Goal: Use online tool/utility

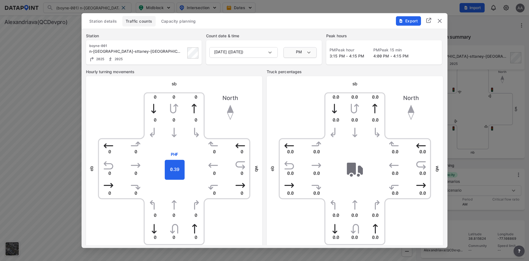
click at [310, 50] on body "(boyne-001) n-jordan-sttaney-ave (boyne) boyne (boyne-001) n-jordan-sttaney-ave…" at bounding box center [264, 130] width 529 height 261
click at [342, 68] on div at bounding box center [264, 130] width 529 height 261
click at [303, 52] on body "(boyne-001) n-jordan-sttaney-ave (boyne) boyne (boyne-001) n-jordan-sttaney-ave…" at bounding box center [264, 130] width 529 height 261
click at [299, 34] on li "AM" at bounding box center [300, 31] width 33 height 10
click at [309, 51] on body "(boyne-001) n-jordan-sttaney-ave (boyne) boyne (boyne-001) n-jordan-sttaney-ave…" at bounding box center [264, 130] width 529 height 261
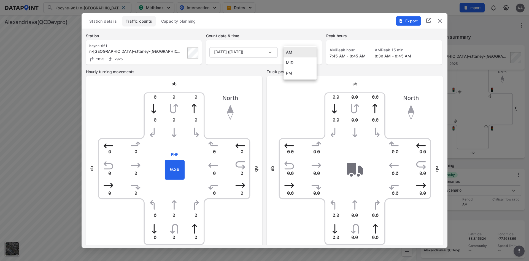
click at [299, 61] on li "MID" at bounding box center [300, 62] width 33 height 10
click at [296, 82] on div "sb" at bounding box center [355, 83] width 176 height 7
click at [305, 50] on body "(boyne-001) n-jordan-sttaney-ave (boyne) boyne (boyne-001) n-jordan-sttaney-ave…" at bounding box center [264, 130] width 529 height 261
click at [299, 41] on li "AM" at bounding box center [300, 41] width 33 height 10
click at [298, 24] on div "Station details Traffic counts Capacity planning" at bounding box center [264, 21] width 357 height 10
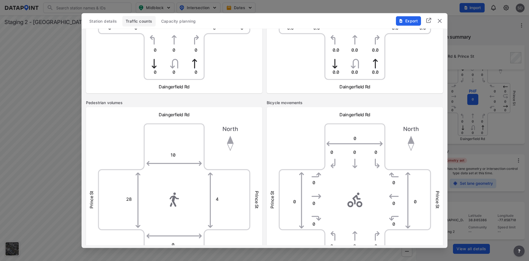
scroll to position [147, 0]
